Goal: Find specific page/section: Find specific page/section

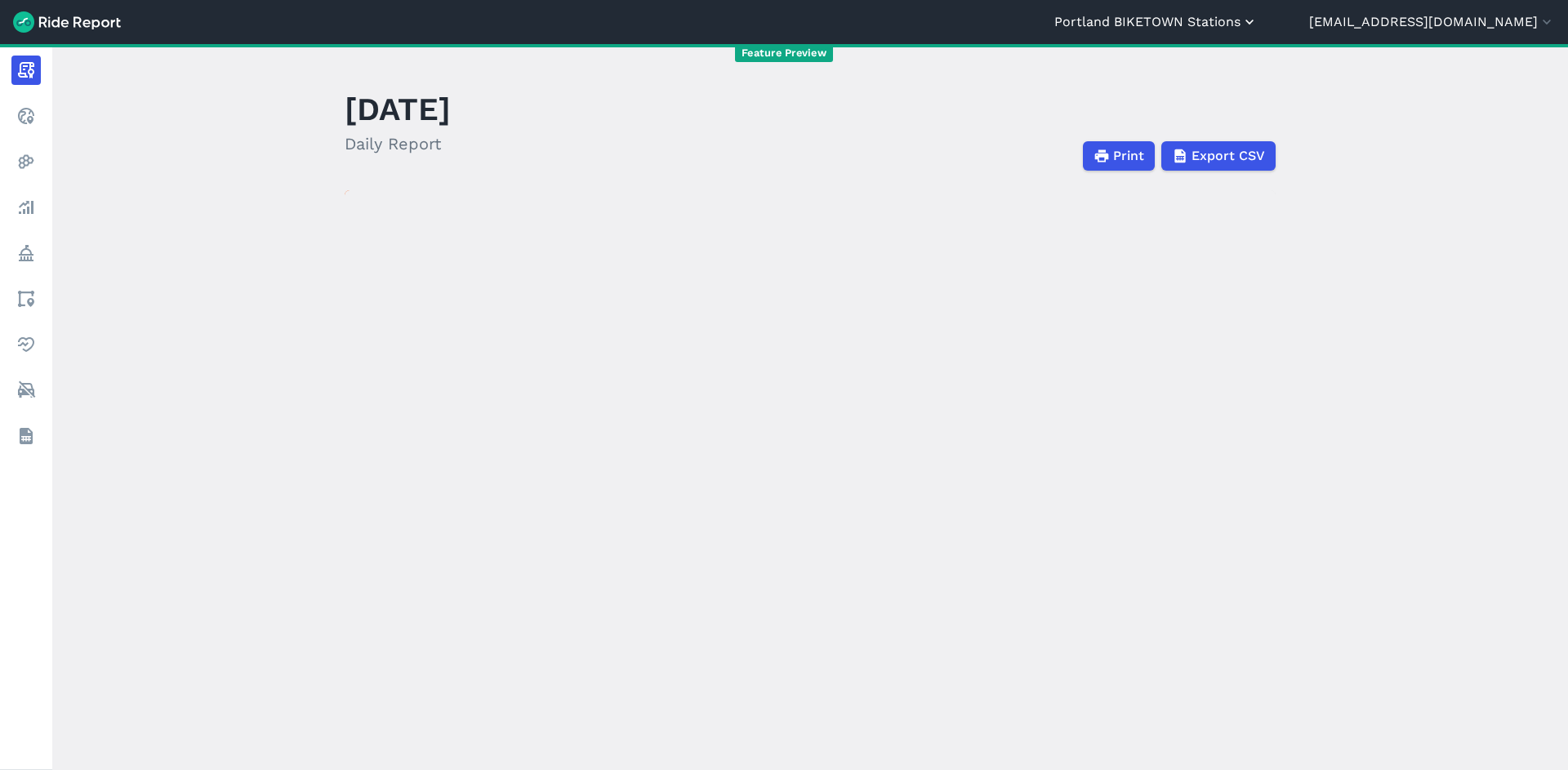
click at [1231, 13] on button "Portland BIKETOWN Stations" at bounding box center [1156, 21] width 204 height 19
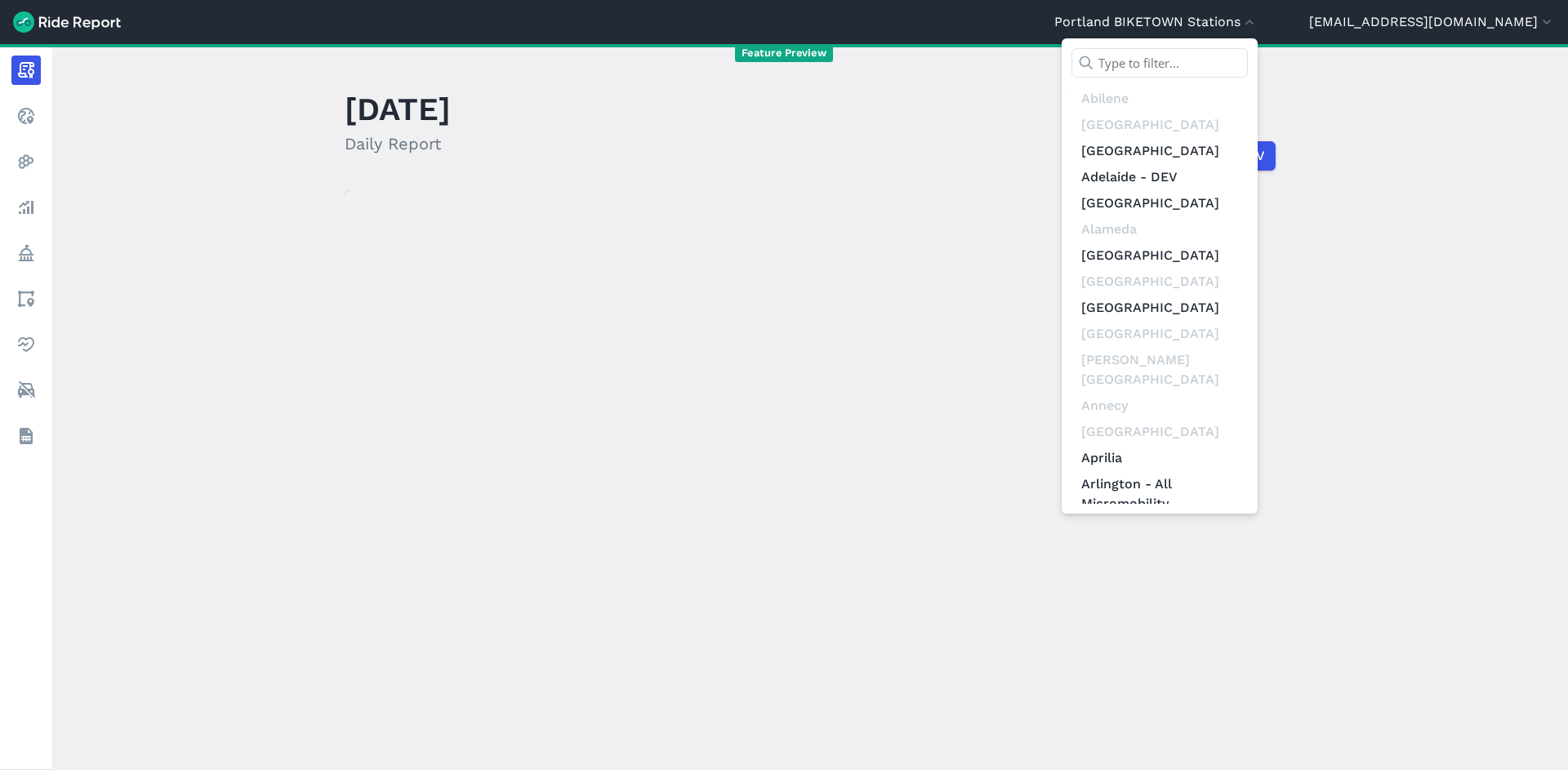
click at [1231, 73] on input "text" at bounding box center [1159, 63] width 176 height 30
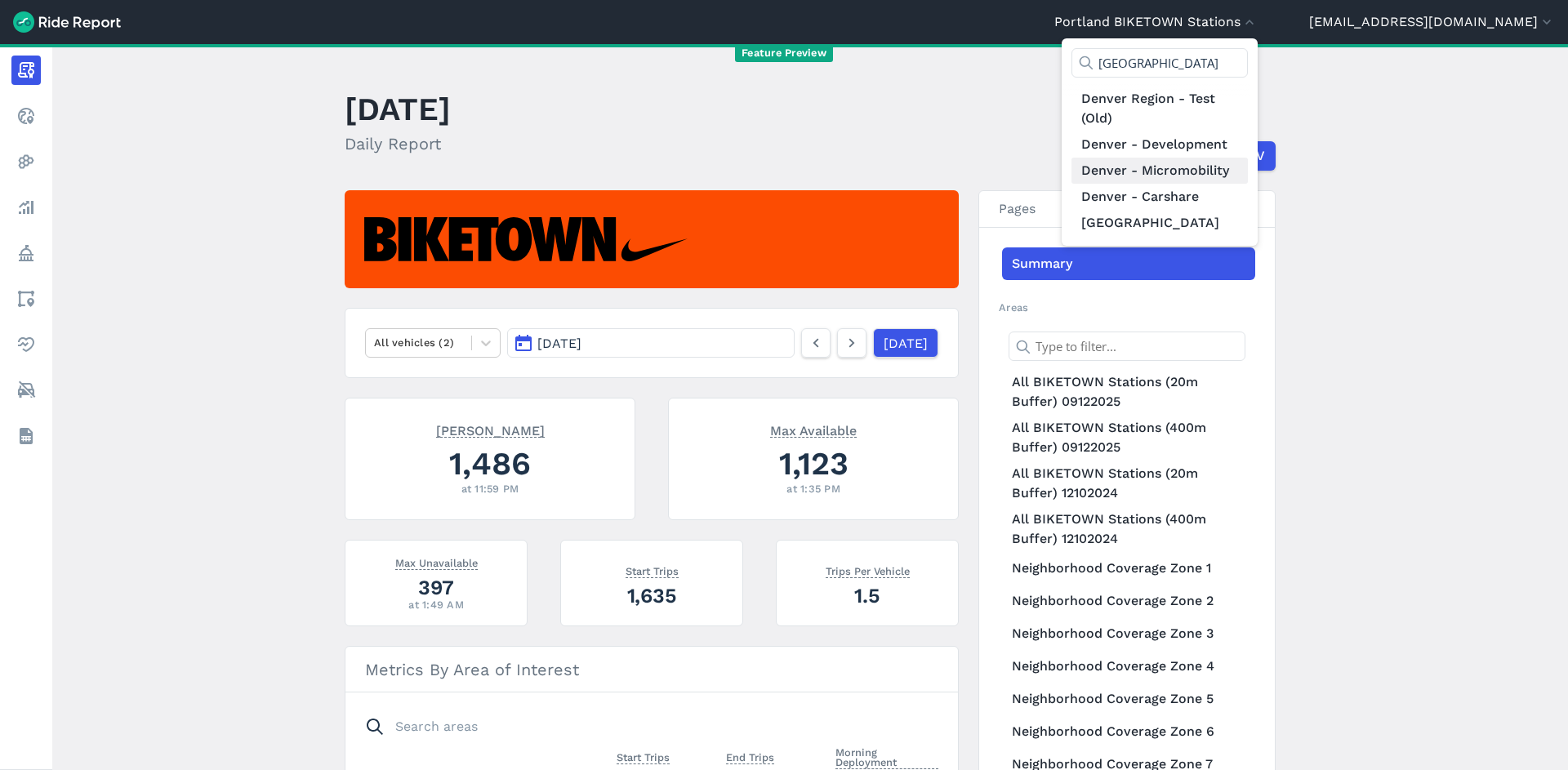
type input "[GEOGRAPHIC_DATA]"
click at [1248, 172] on link "Denver - Micromobility" at bounding box center [1159, 171] width 176 height 26
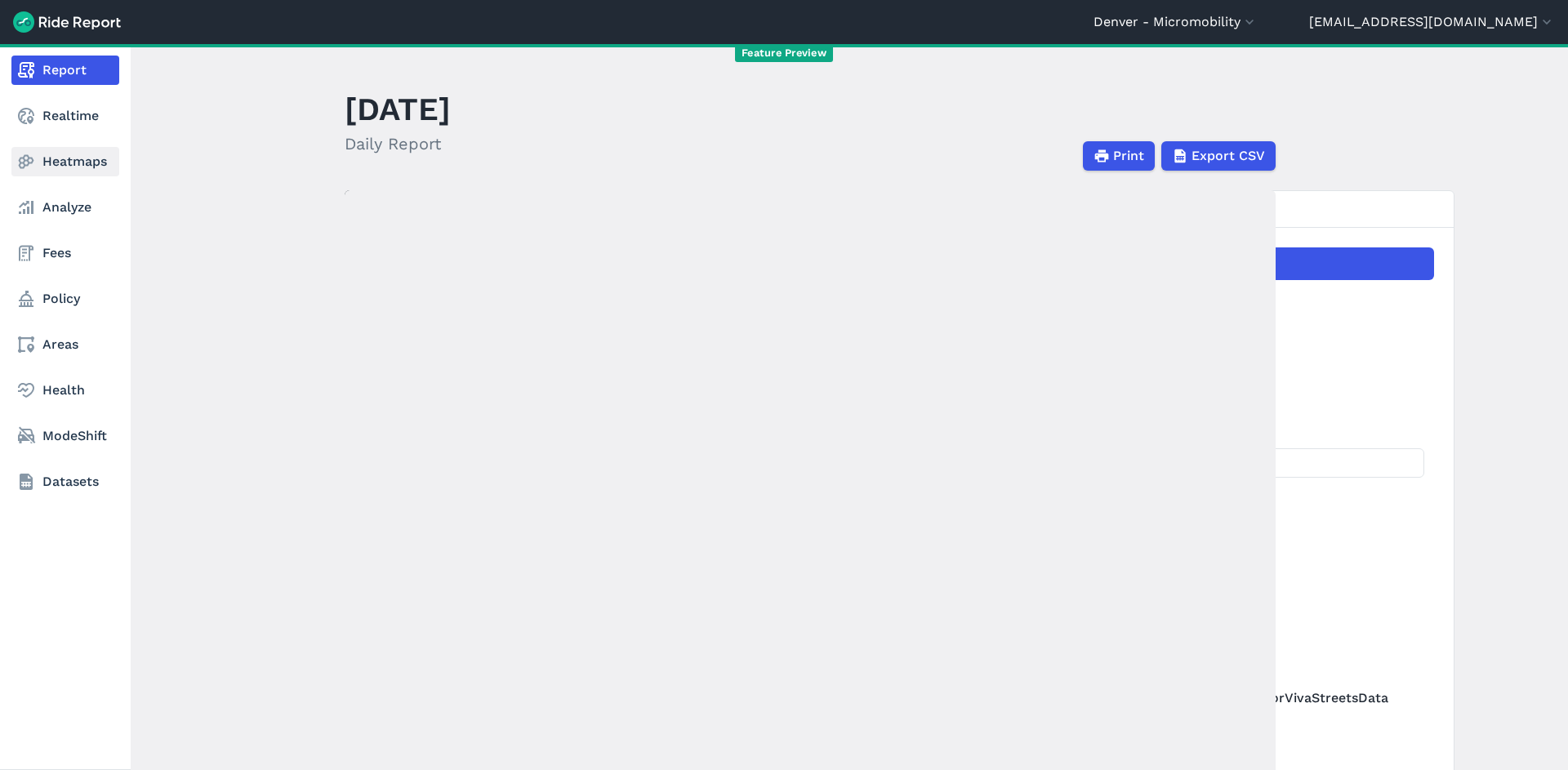
click at [68, 160] on link "Heatmaps" at bounding box center [65, 161] width 108 height 30
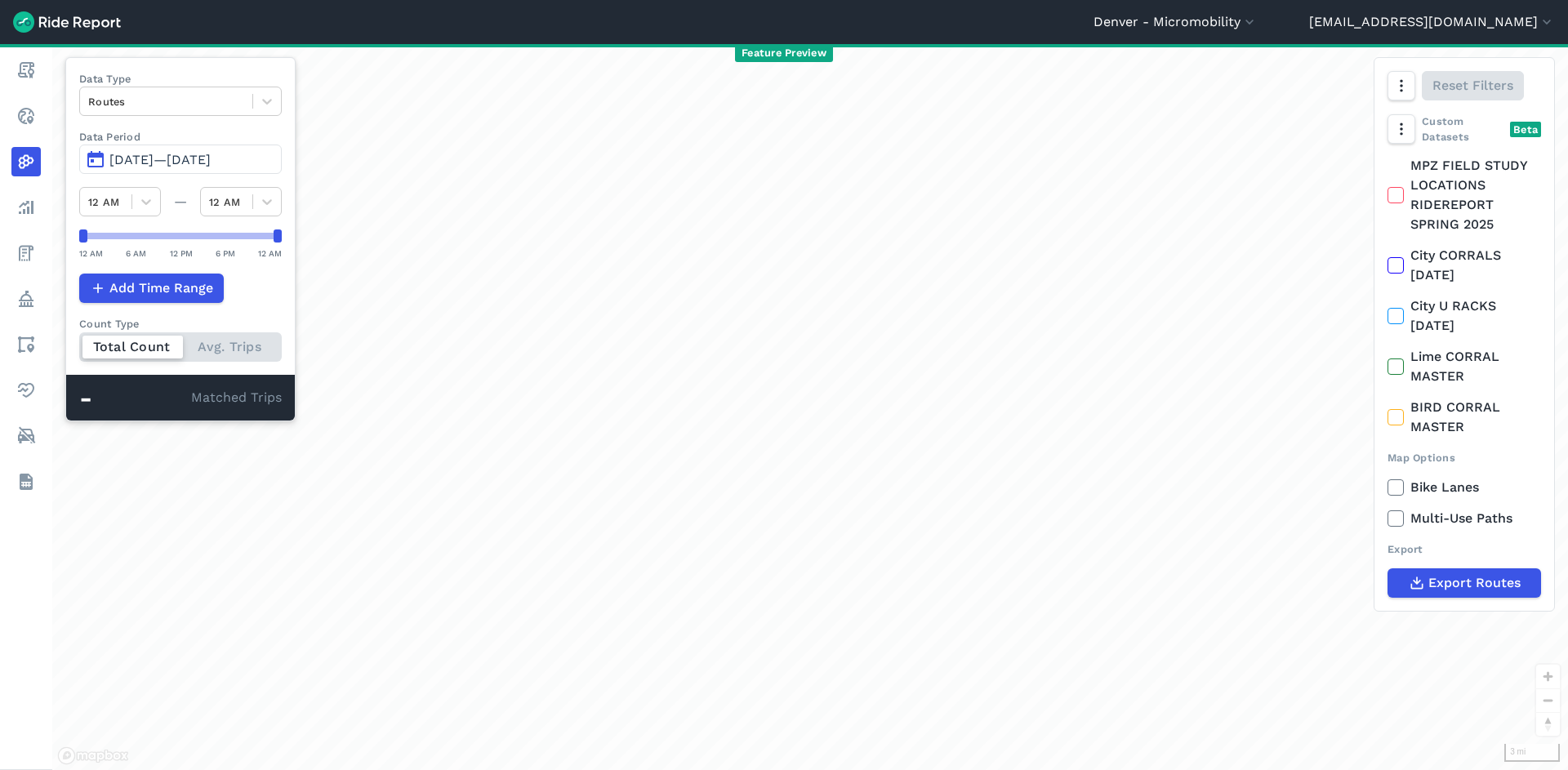
click at [209, 172] on button "[DATE]—[DATE]" at bounding box center [181, 160] width 203 height 30
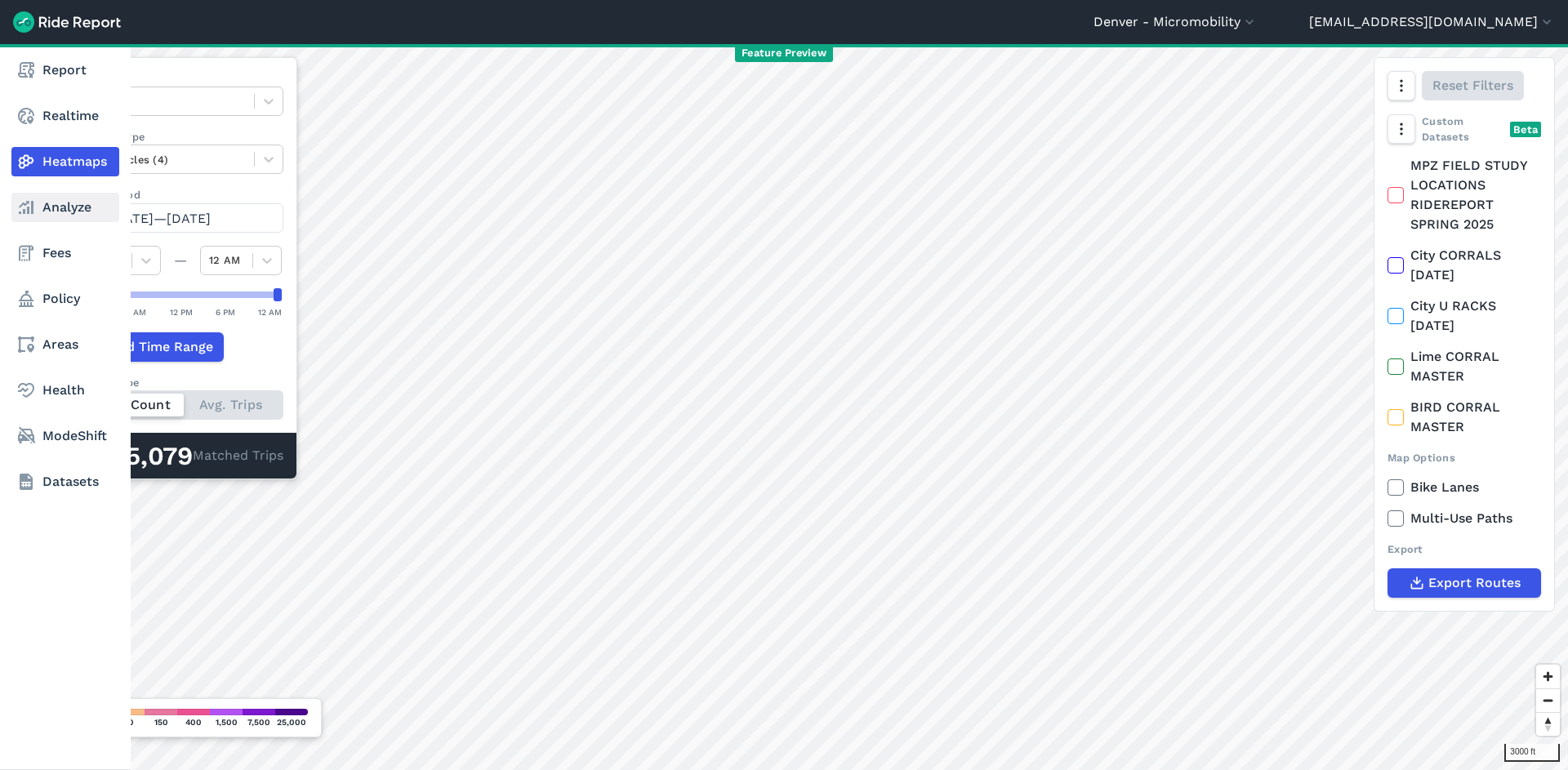
click at [72, 203] on link "Analyze" at bounding box center [65, 207] width 108 height 30
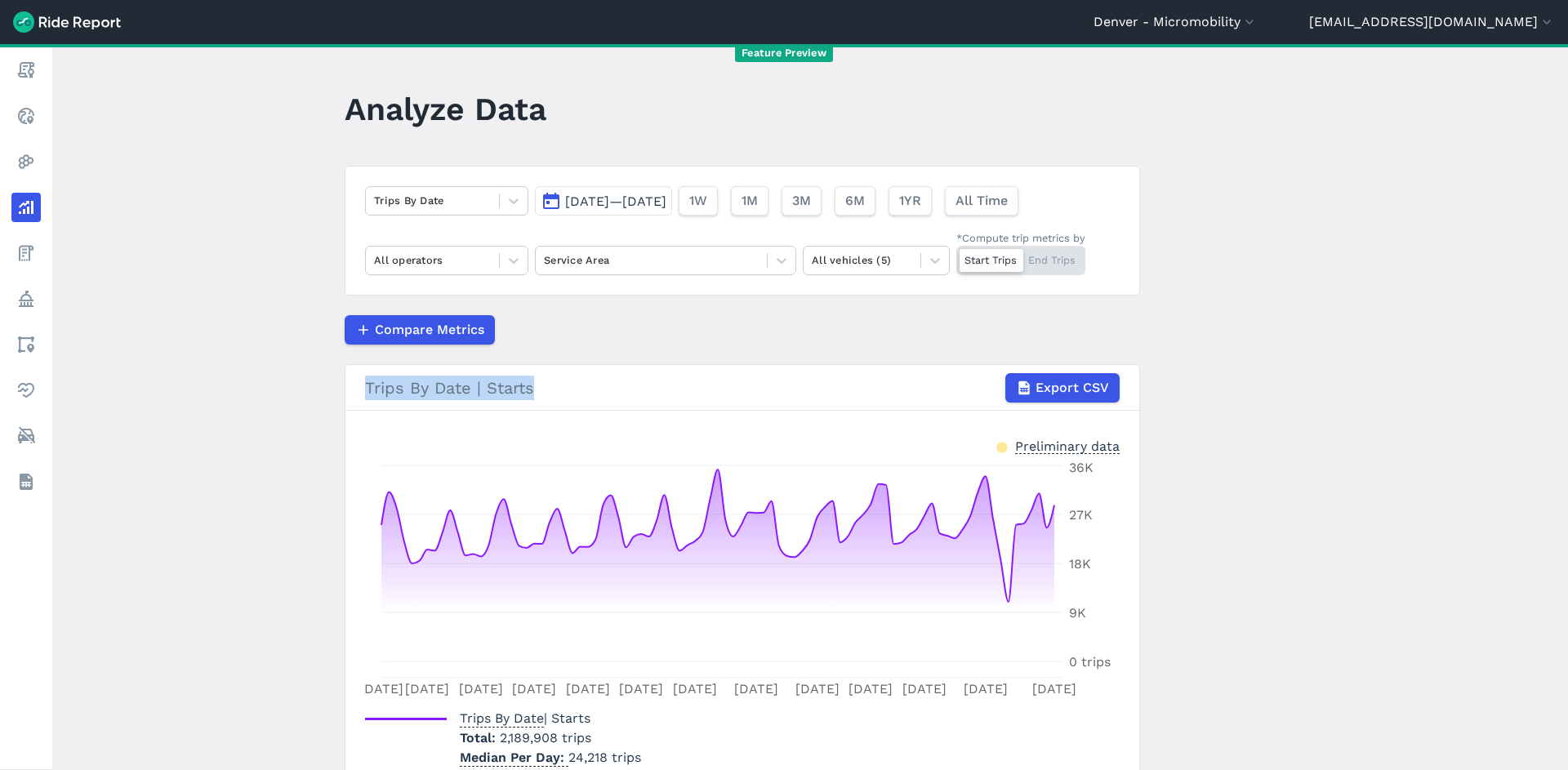
drag, startPoint x: 466, startPoint y: 453, endPoint x: 514, endPoint y: 398, distance: 73.0
click at [436, 370] on section "Trips By Date | Starts Export CSV Preliminary data [DATE] [DATE] [DATE] [DATE] …" at bounding box center [742, 576] width 796 height 424
click at [618, 332] on div "Compare Metrics" at bounding box center [742, 330] width 796 height 30
drag, startPoint x: 586, startPoint y: 280, endPoint x: 582, endPoint y: 296, distance: 16.5
click at [569, 245] on article "Trips By Date [DATE]—[DATE] 1W 1M 3M 6M 1YR All Time All operators Service Area…" at bounding box center [742, 477] width 796 height 622
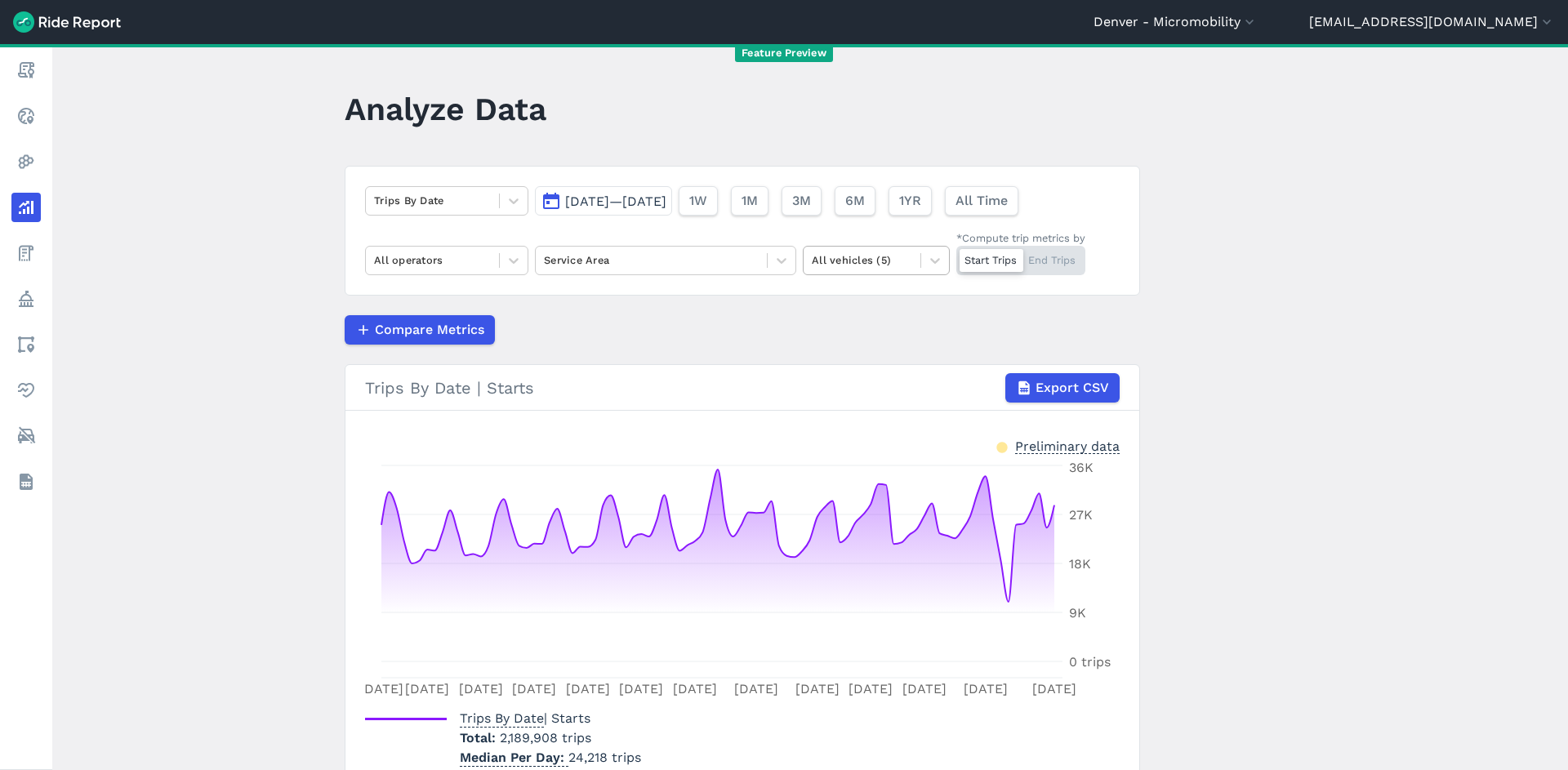
click at [849, 262] on div at bounding box center [861, 260] width 101 height 18
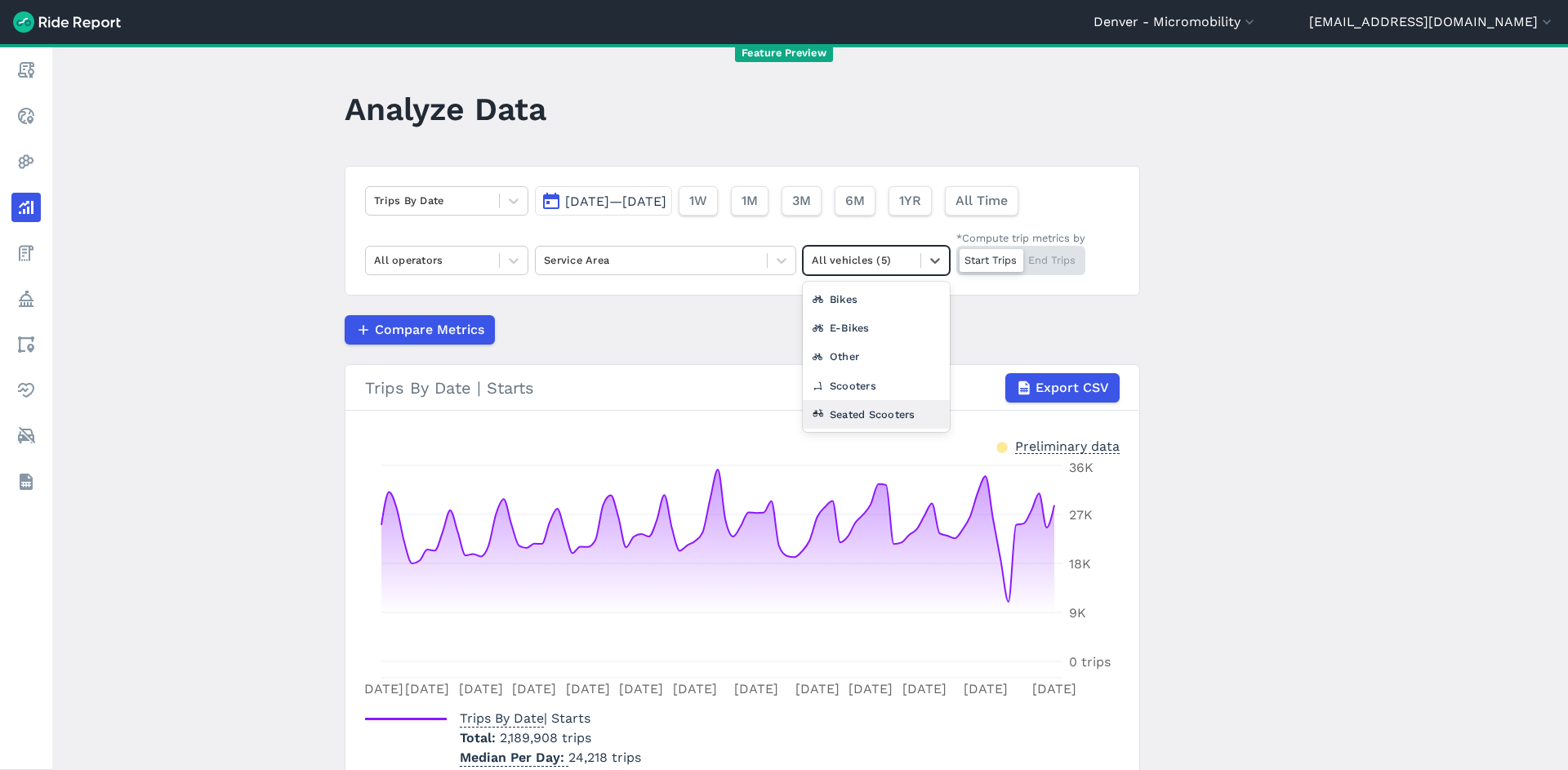
click at [824, 415] on div "Seated Scooters" at bounding box center [876, 414] width 147 height 29
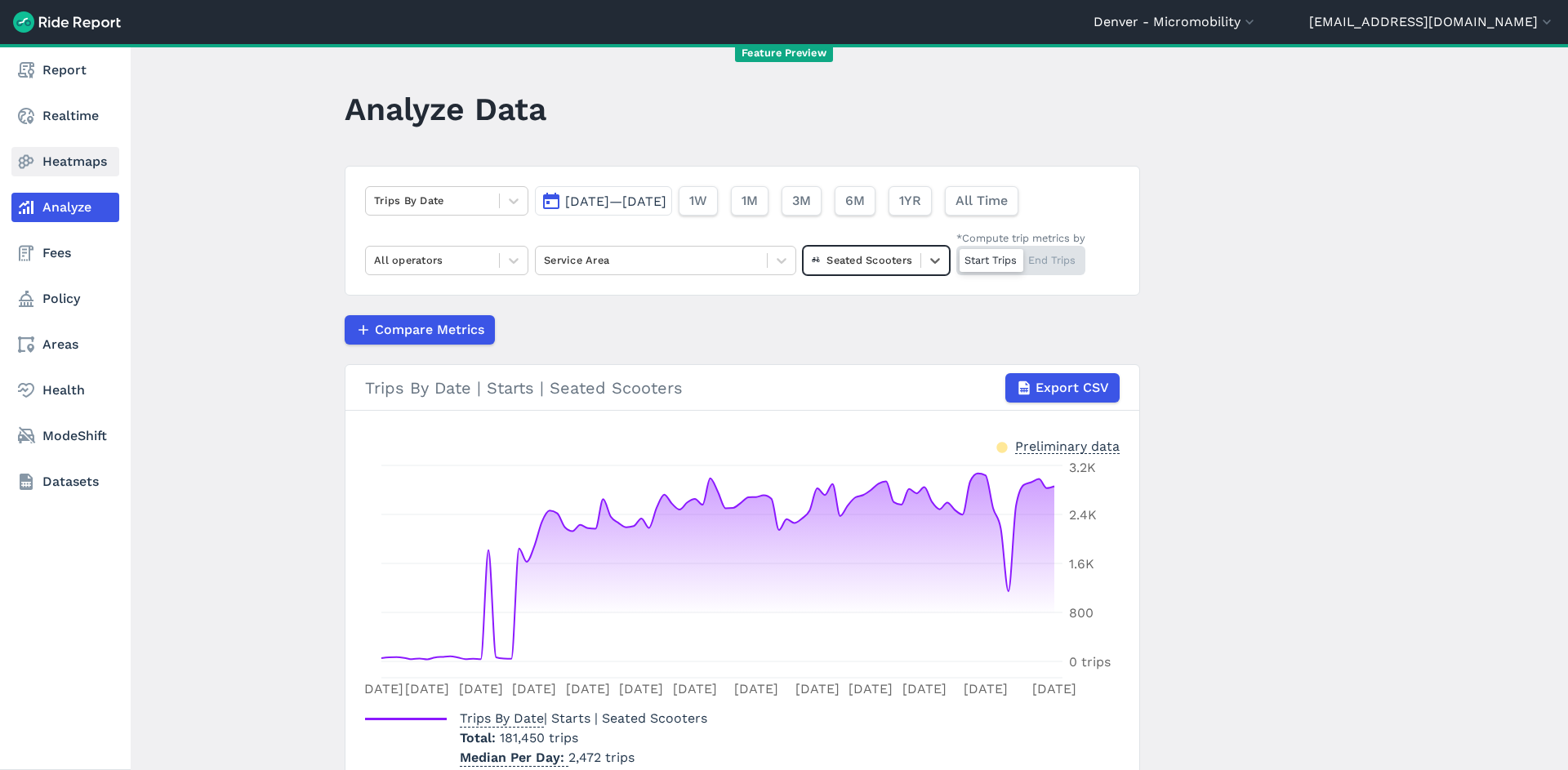
click at [61, 164] on link "Heatmaps" at bounding box center [65, 161] width 108 height 30
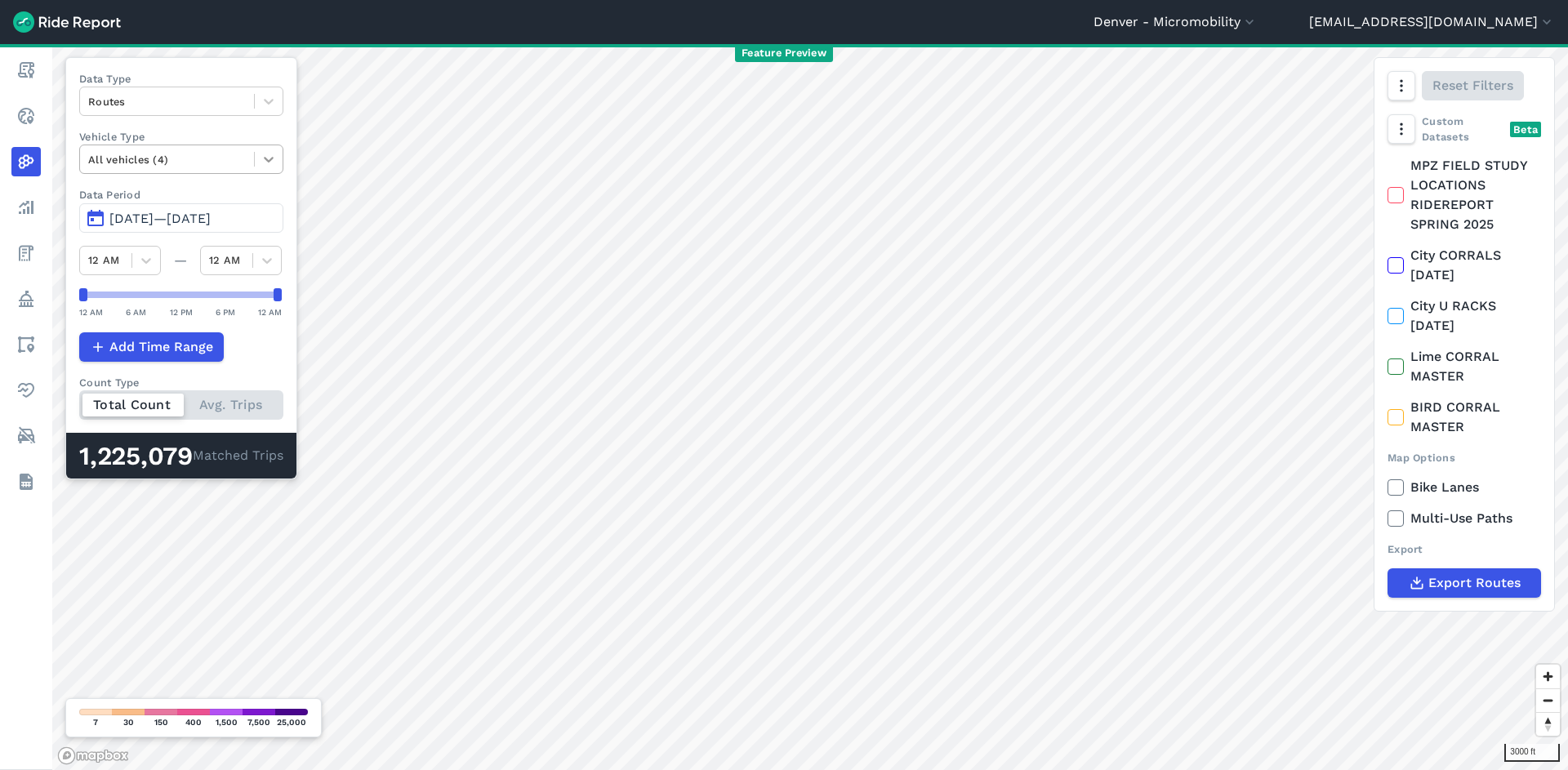
click at [260, 156] on div at bounding box center [268, 160] width 28 height 28
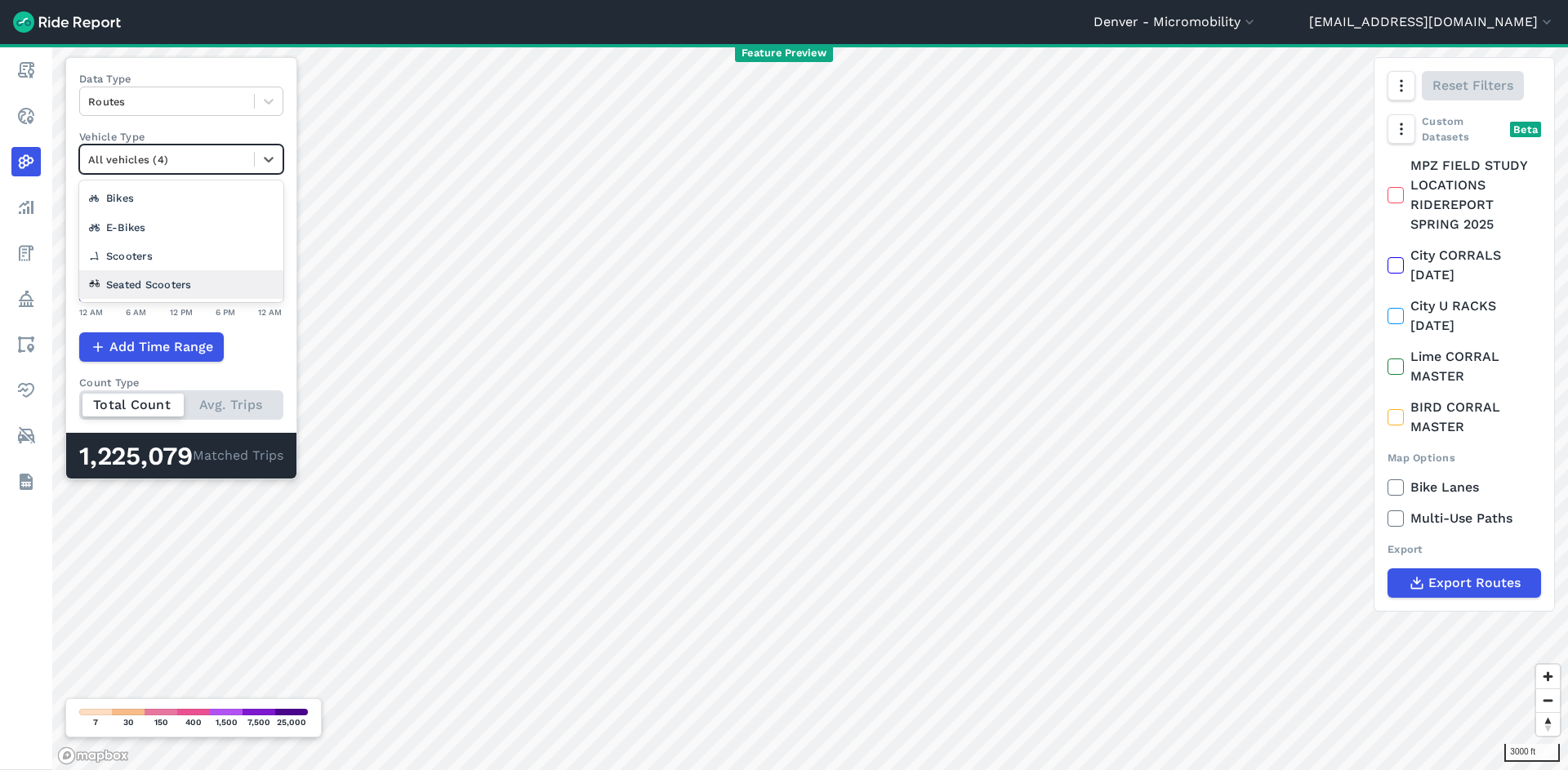
click at [217, 283] on div "Seated Scooters" at bounding box center [181, 284] width 204 height 29
click at [207, 168] on div "Seated Scooters" at bounding box center [166, 159] width 172 height 25
click at [212, 191] on div "All vehicles (4)" at bounding box center [181, 197] width 203 height 29
click at [210, 220] on span "[DATE]—[DATE]" at bounding box center [160, 218] width 101 height 16
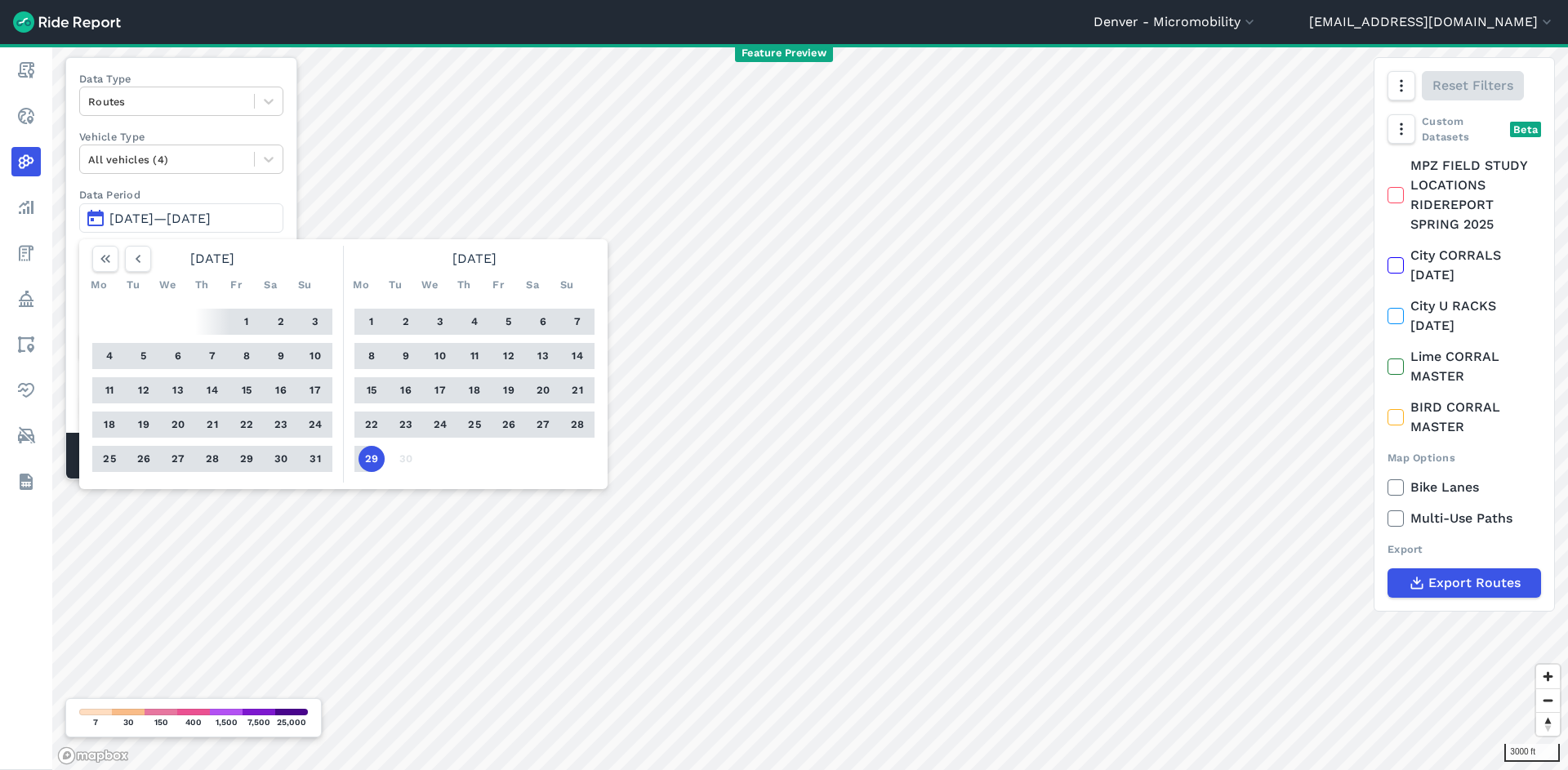
click at [239, 321] on button "1" at bounding box center [246, 322] width 26 height 26
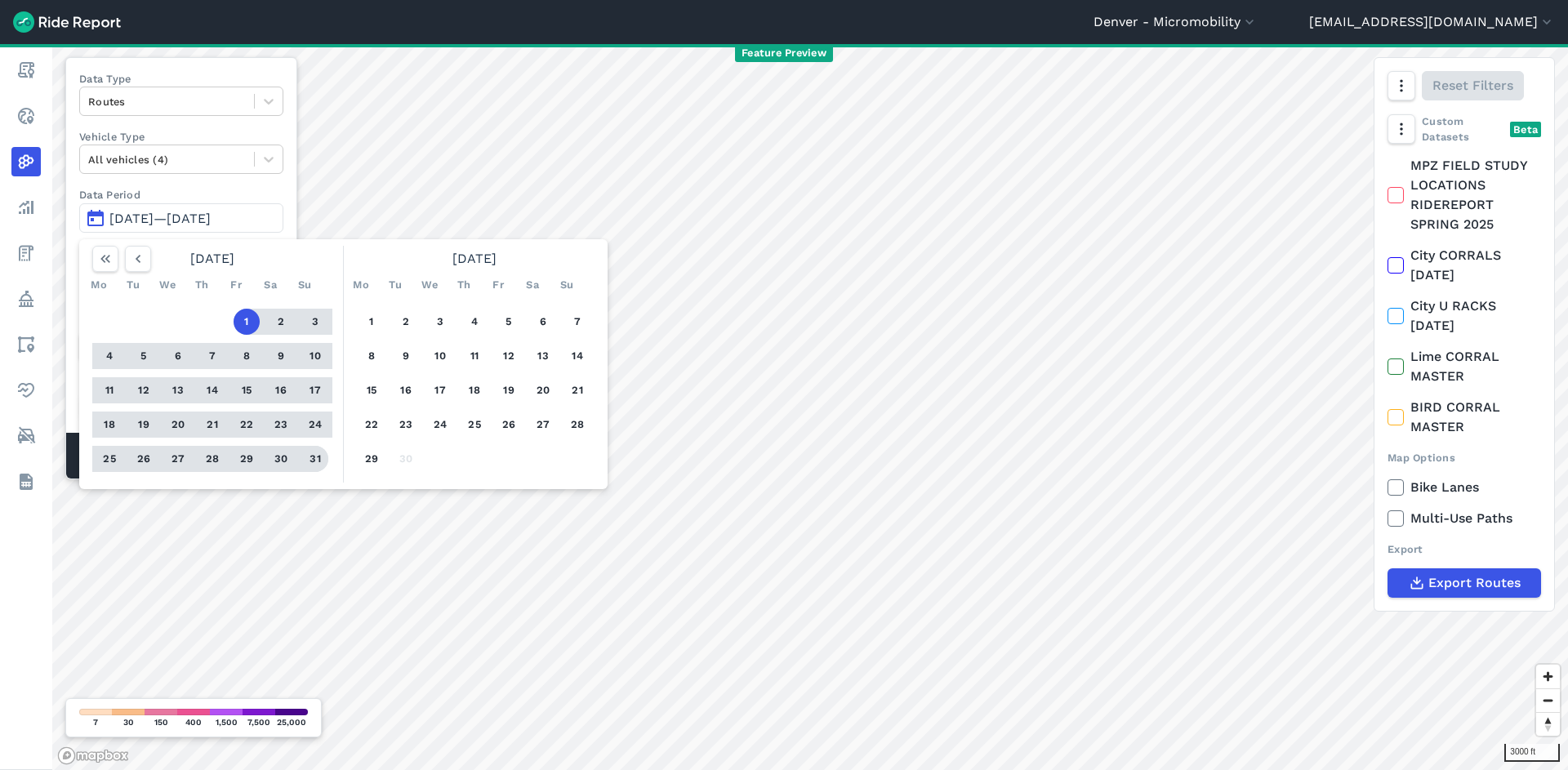
click at [310, 461] on button "31" at bounding box center [315, 459] width 26 height 26
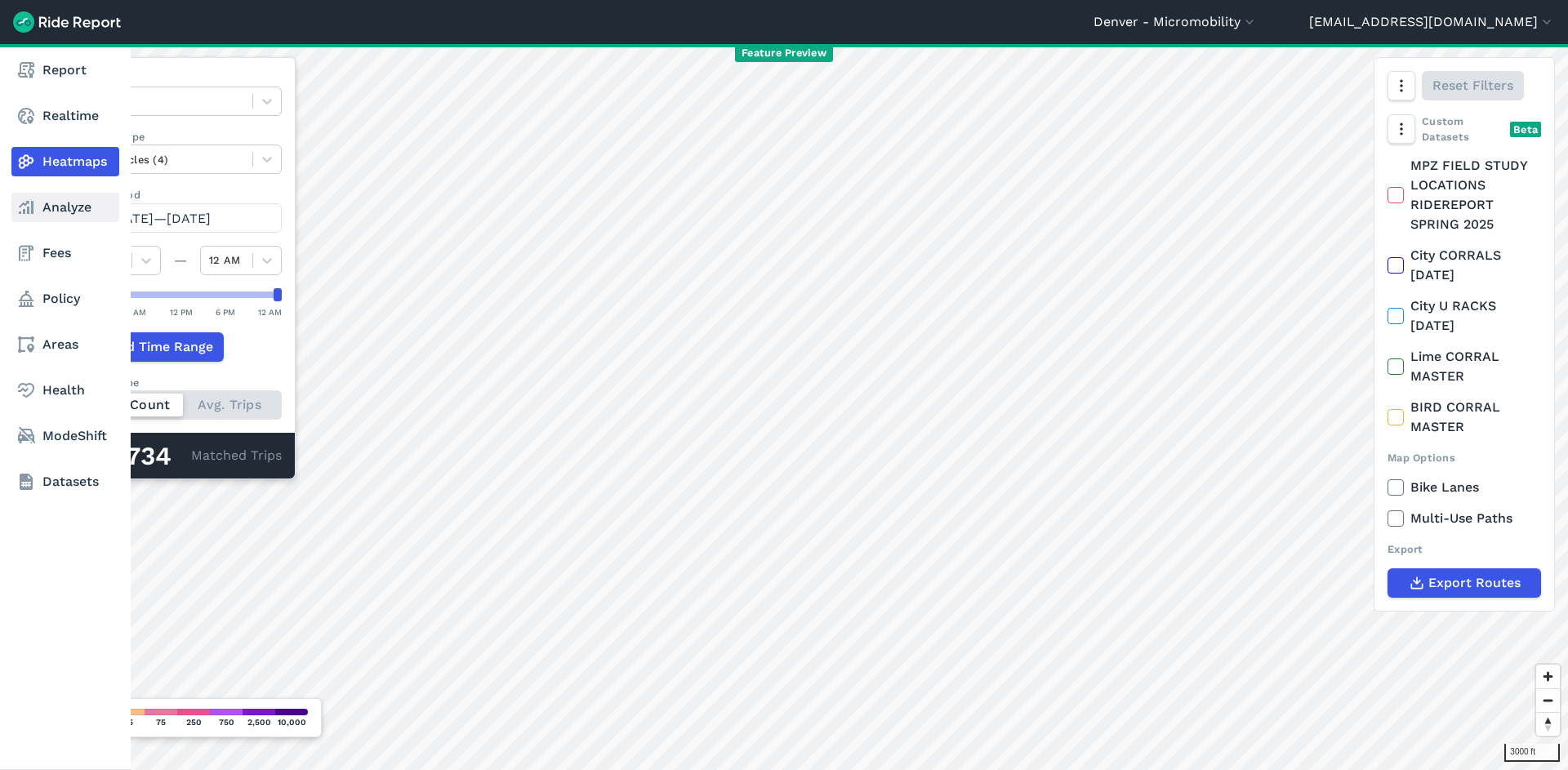
click at [46, 214] on link "Analyze" at bounding box center [65, 207] width 108 height 30
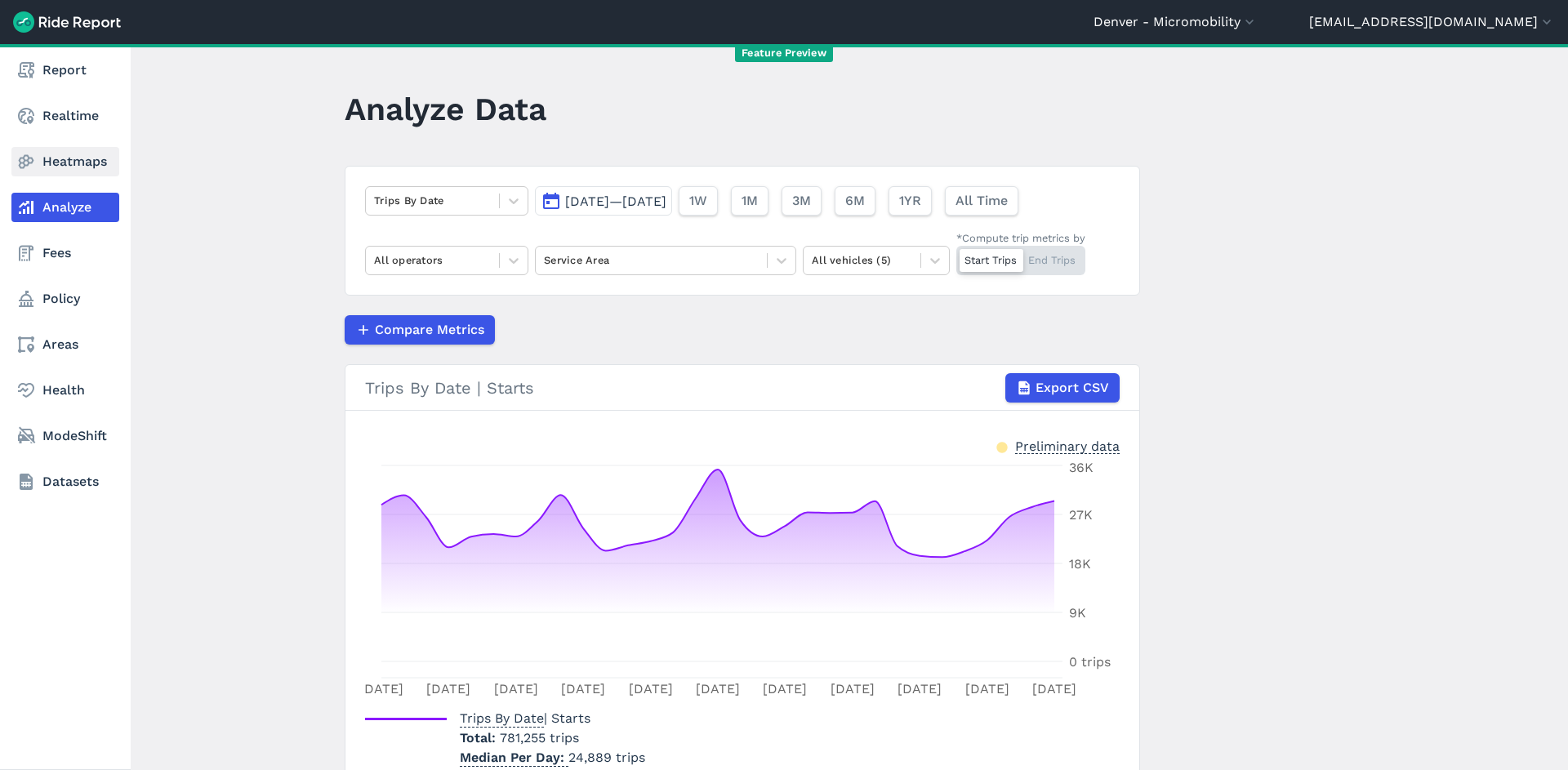
click at [47, 160] on link "Heatmaps" at bounding box center [65, 161] width 108 height 30
